Goal: Information Seeking & Learning: Find specific fact

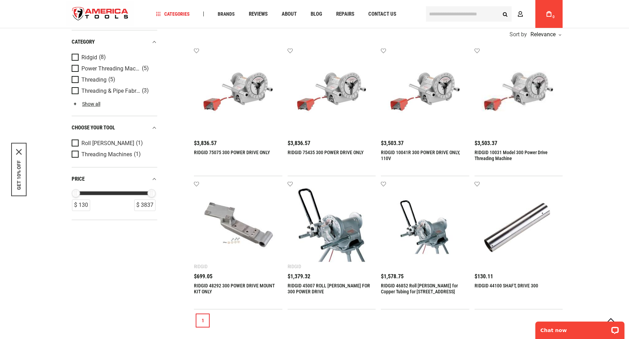
type input "**********"
click at [449, 16] on input "text" at bounding box center [469, 13] width 86 height 15
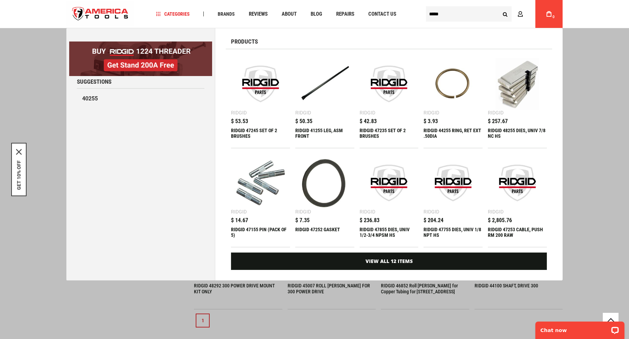
type input "*****"
click at [498, 7] on button "Search" at bounding box center [504, 13] width 13 height 13
